Goal: Information Seeking & Learning: Learn about a topic

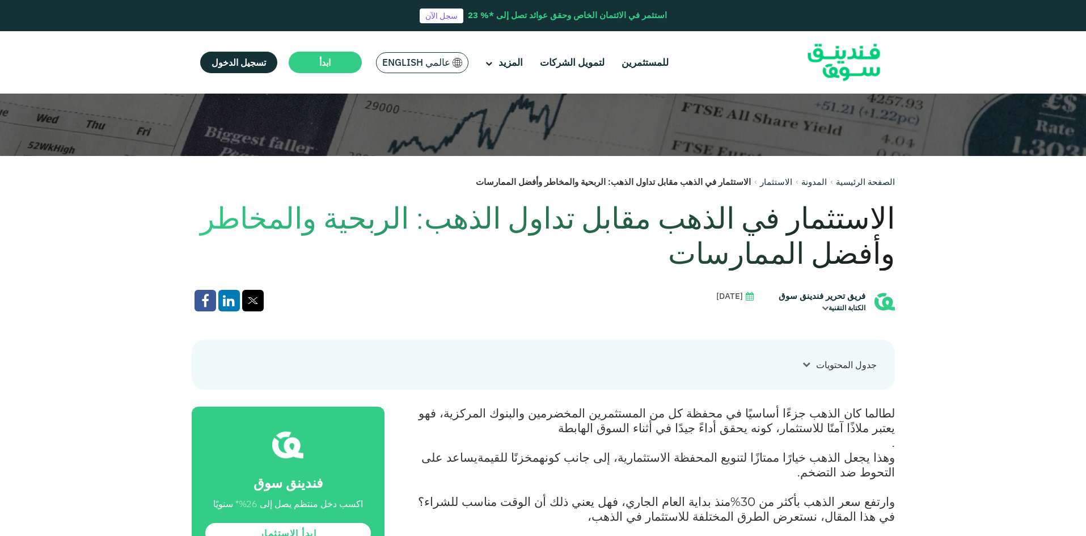
scroll to position [624, 0]
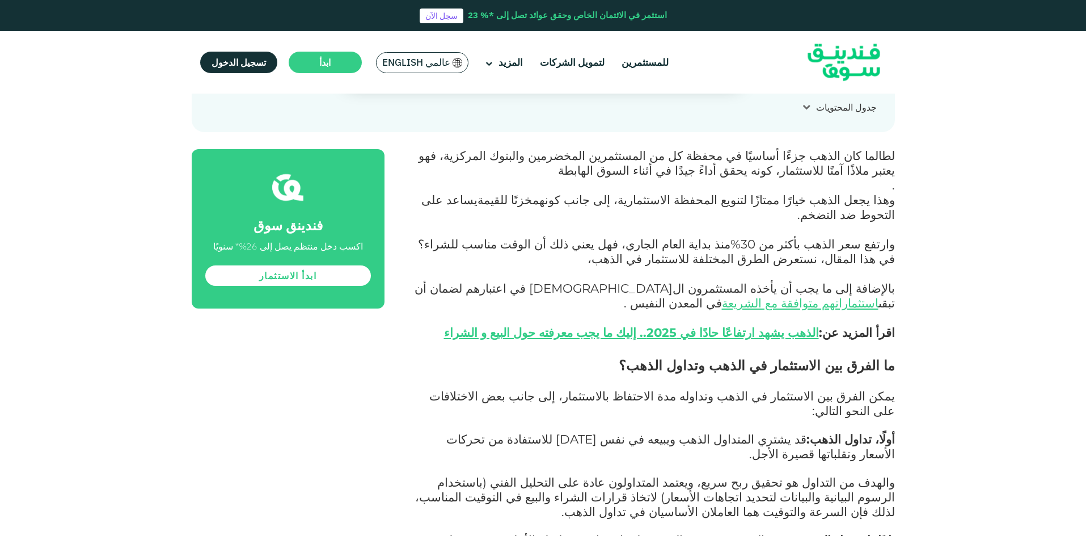
drag, startPoint x: 880, startPoint y: 200, endPoint x: 774, endPoint y: 265, distance: 124.0
click at [774, 265] on p "وارتفع سعر الذهب ب أكثر من 30% منذ بداية العام الجاري، فهل يعني ذلك أن الوقت من…" at bounding box center [652, 297] width 485 height 118
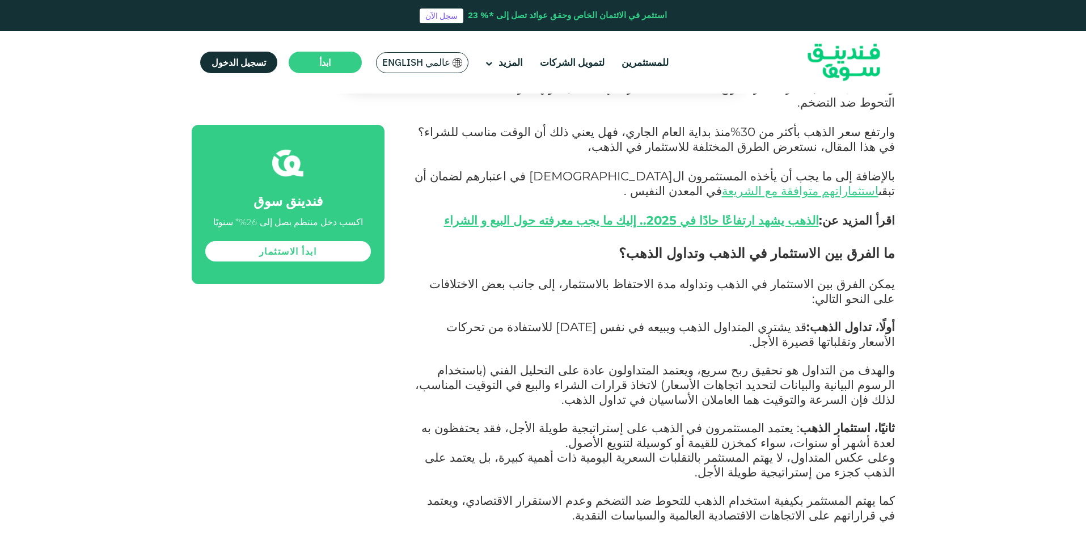
scroll to position [737, 0]
drag, startPoint x: 814, startPoint y: 207, endPoint x: 612, endPoint y: 207, distance: 202.4
click at [612, 242] on h2 "ما الفرق بين الاستثمار في الذهب وتداول الذهب؟" at bounding box center [652, 252] width 485 height 20
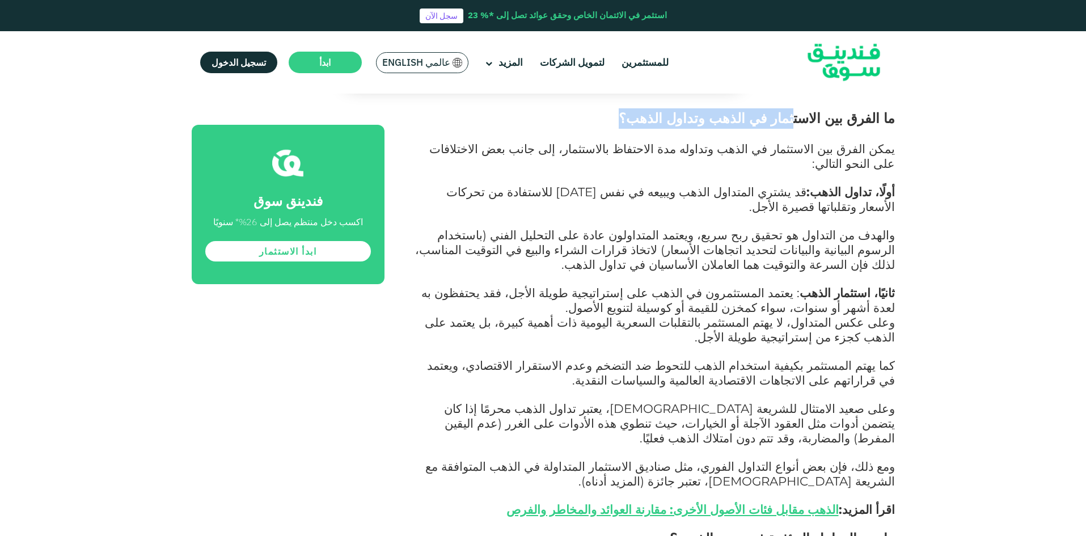
scroll to position [850, 0]
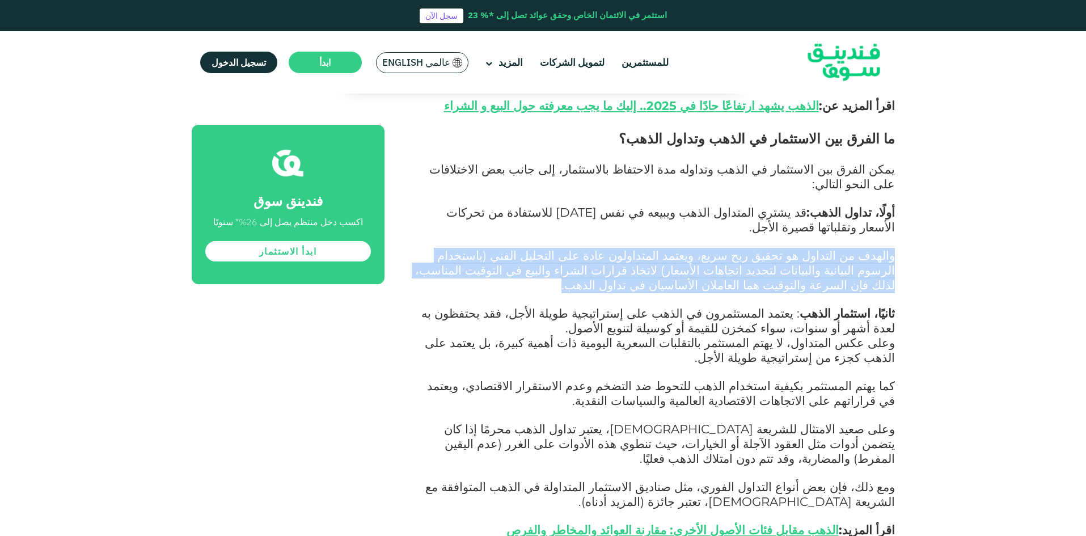
drag, startPoint x: 856, startPoint y: 184, endPoint x: 750, endPoint y: 216, distance: 110.7
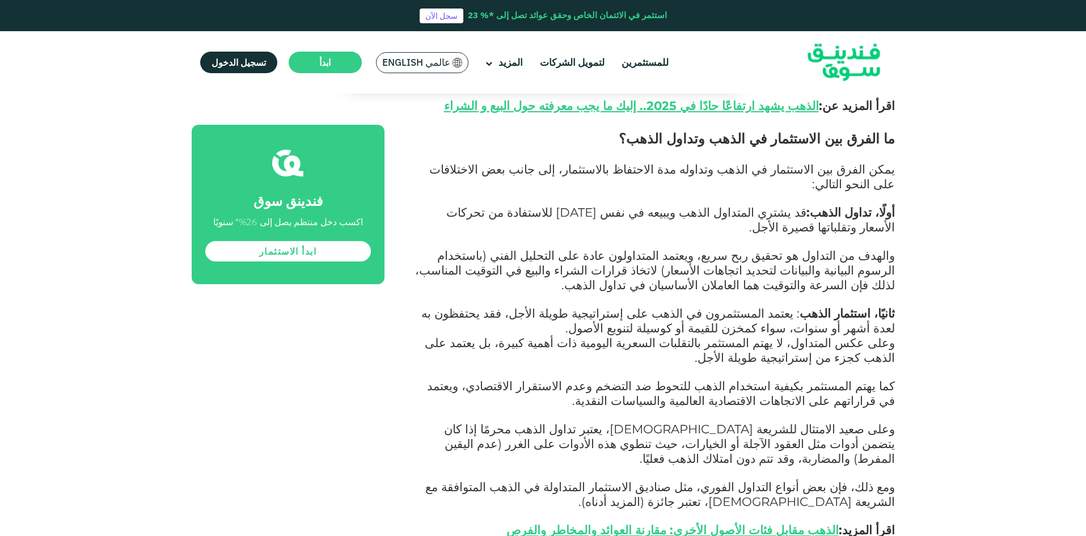
click at [807, 306] on span ": يعتمد المستثمرون في الذهب على إستراتيجية طويلة الأجل، فقد يحتفظون به لعدة أشه…" at bounding box center [657, 320] width 473 height 29
drag, startPoint x: 816, startPoint y: 239, endPoint x: 758, endPoint y: 245, distance: 57.7
click at [758, 307] on p "ثانيًا، استثمار الذهب : يعتمد المستثمرون في الذهب على إستراتيجية طويلة الأجل، ف…" at bounding box center [652, 321] width 485 height 29
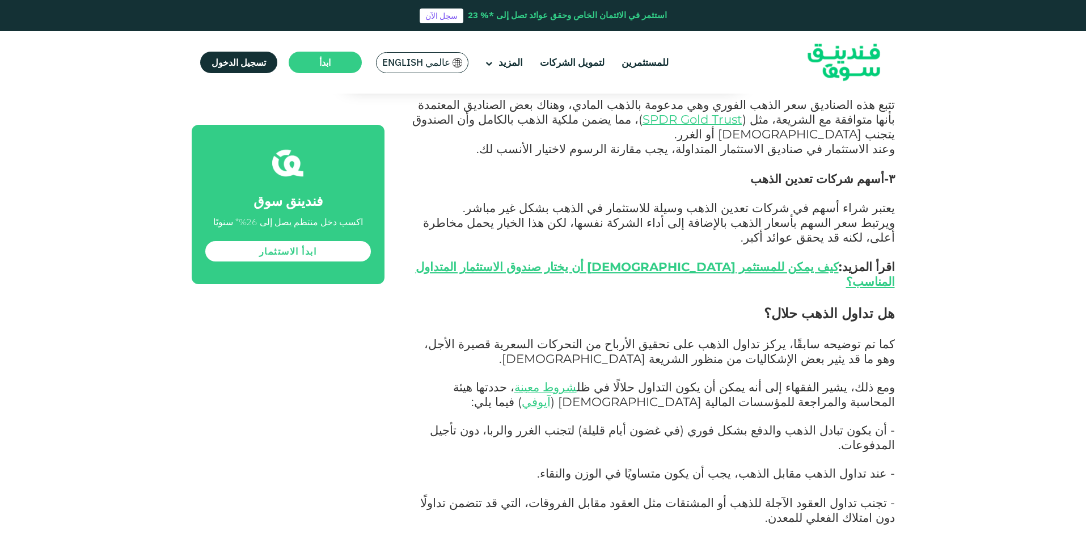
scroll to position [2494, 0]
